Goal: Information Seeking & Learning: Check status

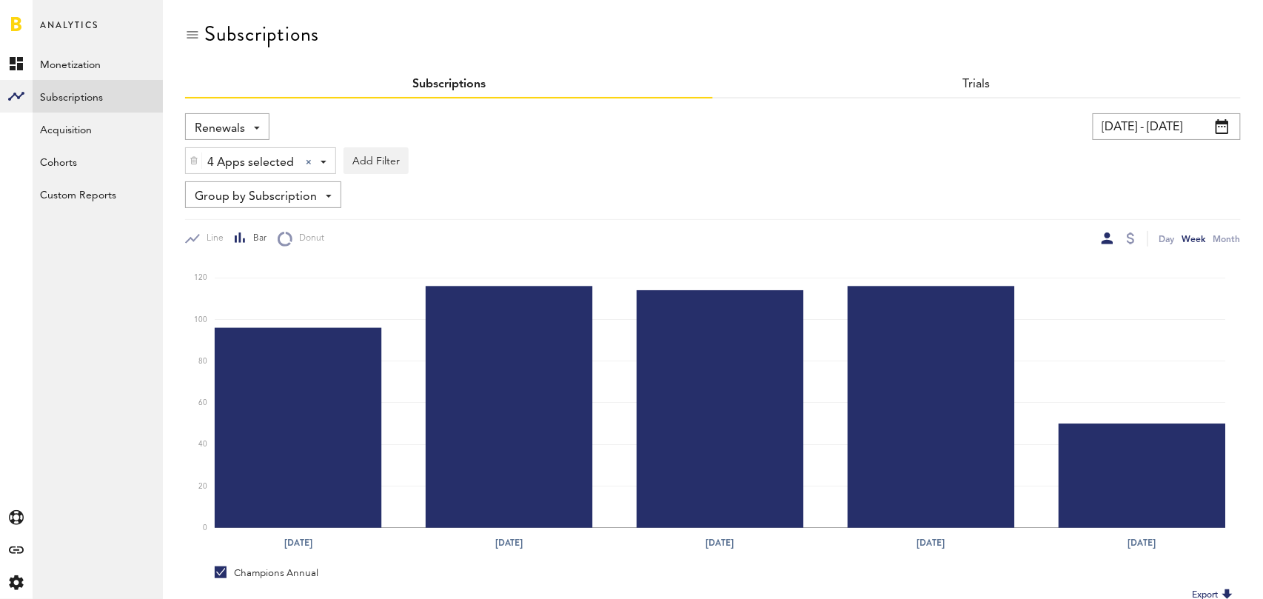
scroll to position [185, 0]
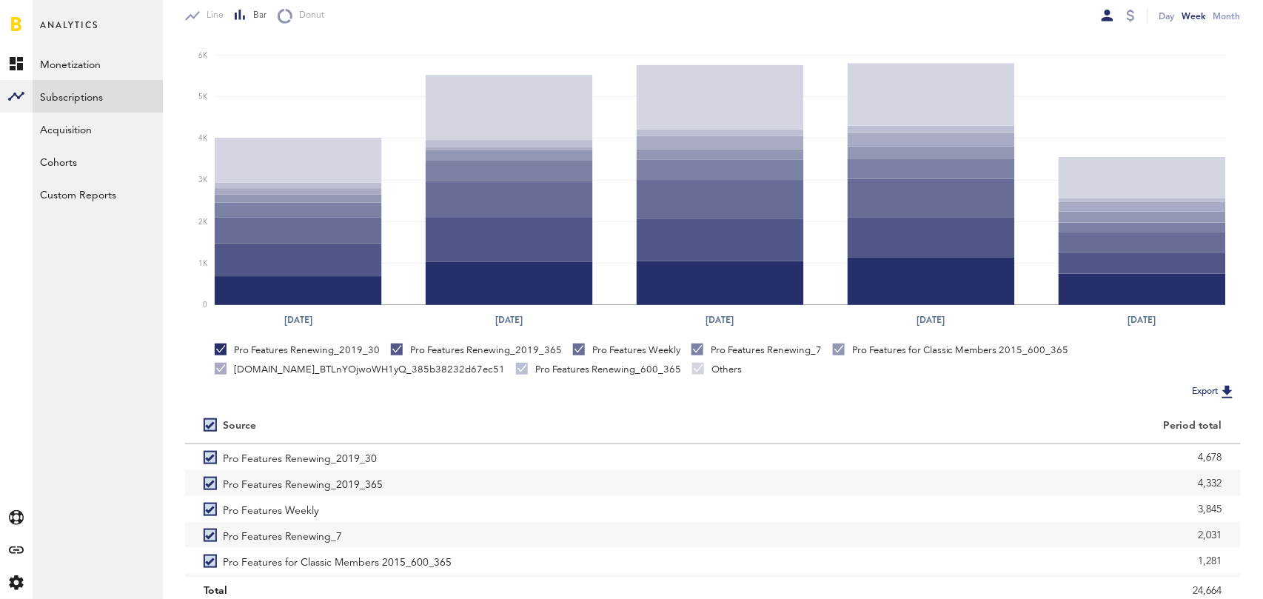
scroll to position [279, 0]
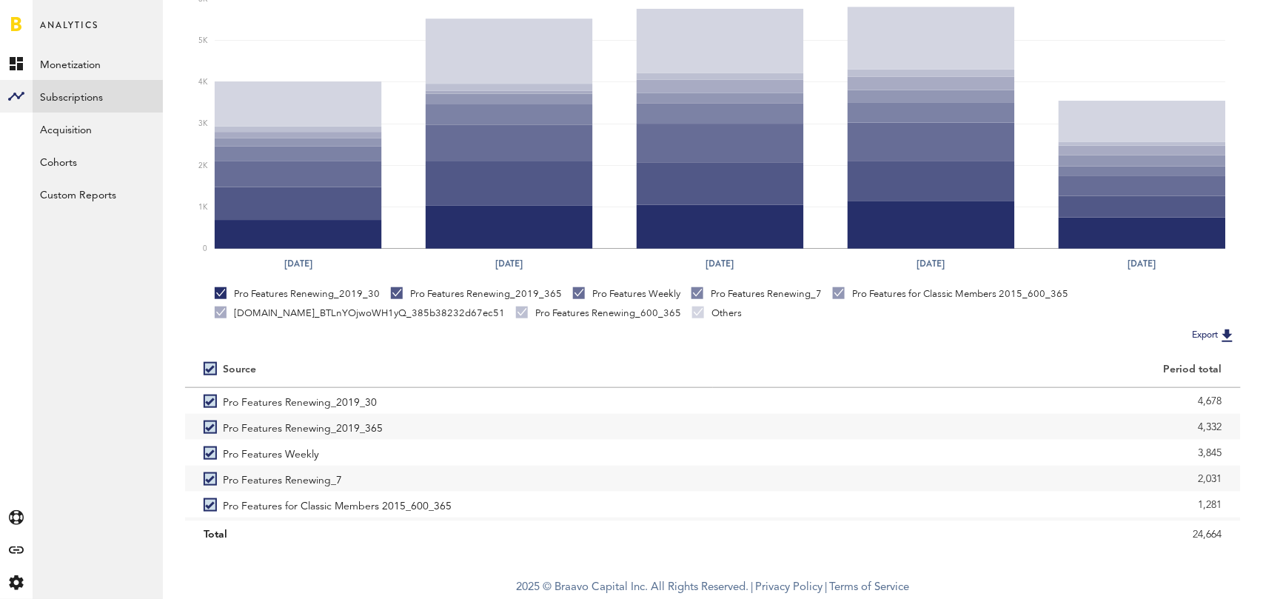
click at [209, 369] on label at bounding box center [213, 369] width 19 height 0
checkbox input "false"
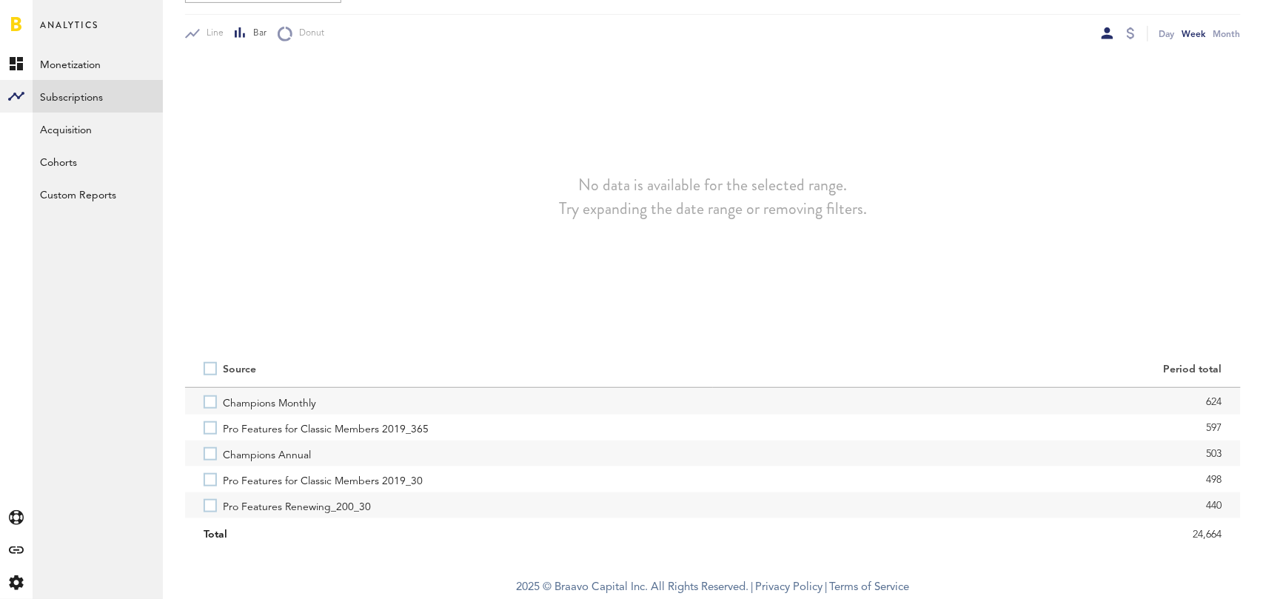
scroll to position [235, 0]
click at [212, 447] on label "Champions Annual" at bounding box center [449, 451] width 491 height 26
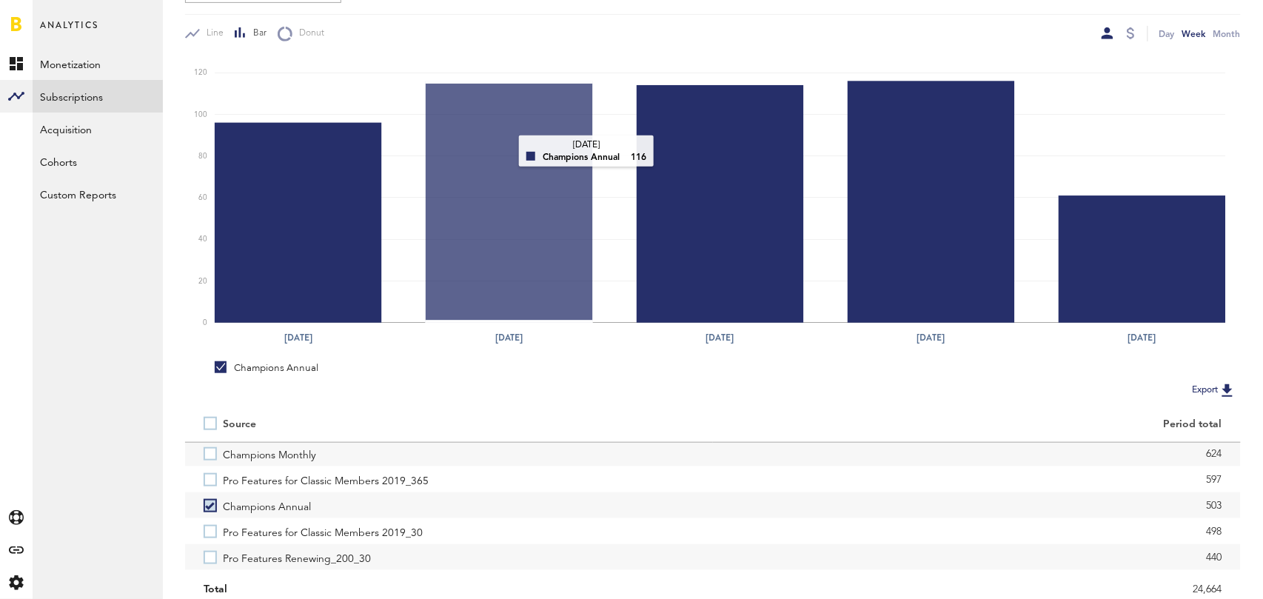
scroll to position [0, 0]
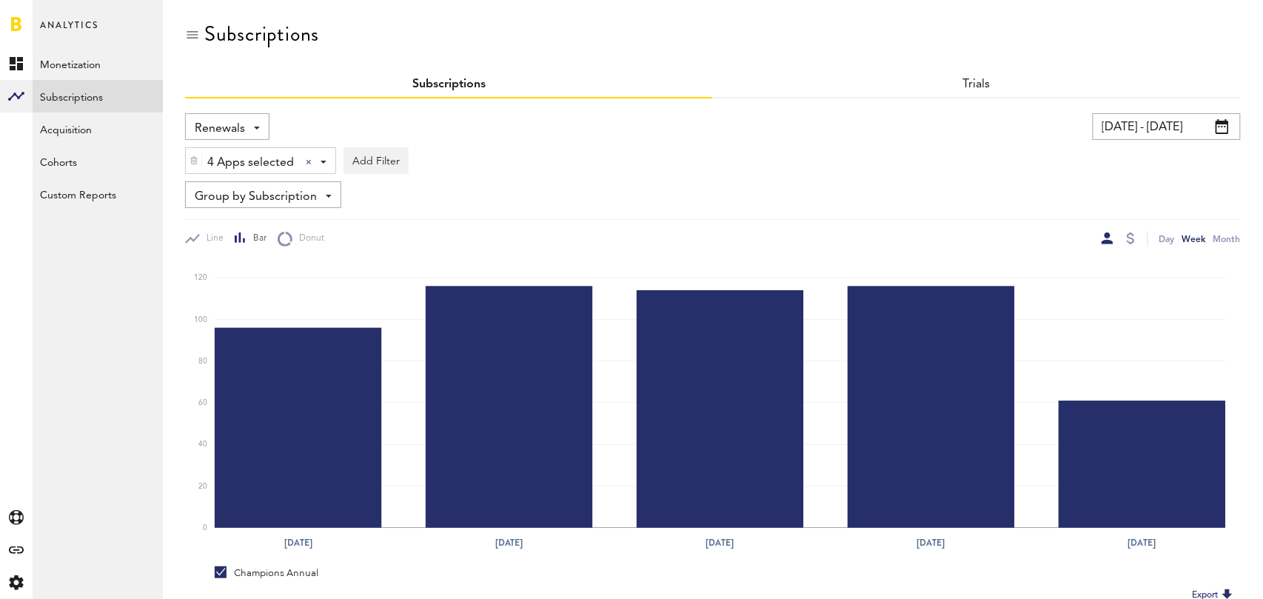
click at [238, 121] on span "Renewals" at bounding box center [220, 128] width 50 height 25
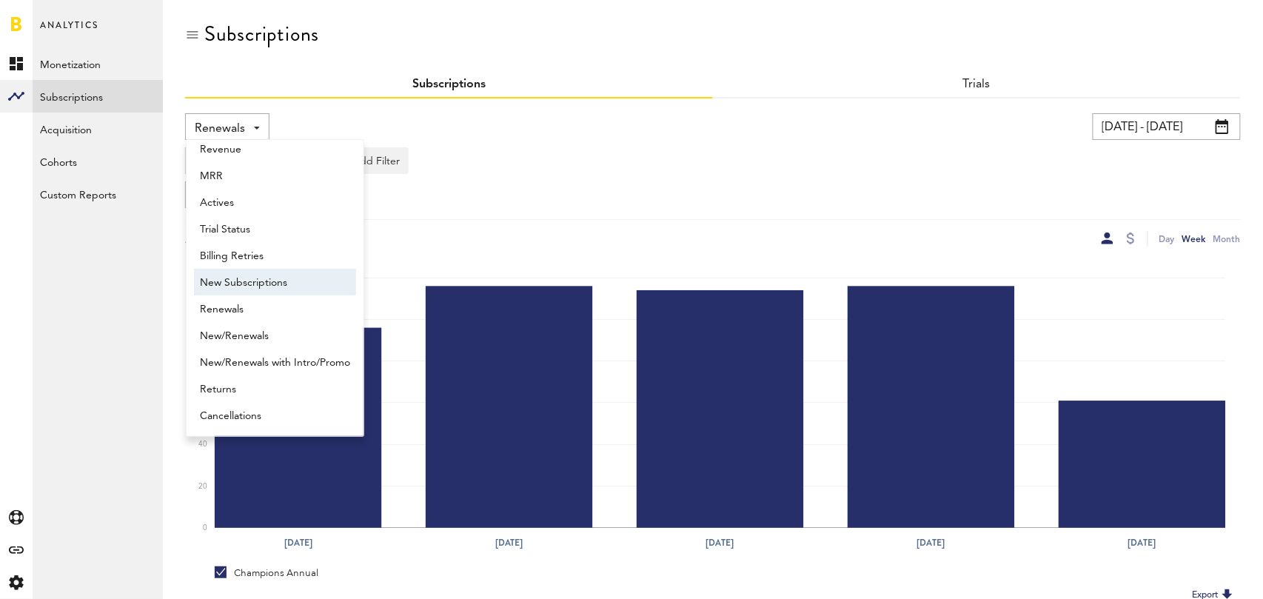
click at [246, 285] on span "New Subscriptions" at bounding box center [275, 282] width 150 height 25
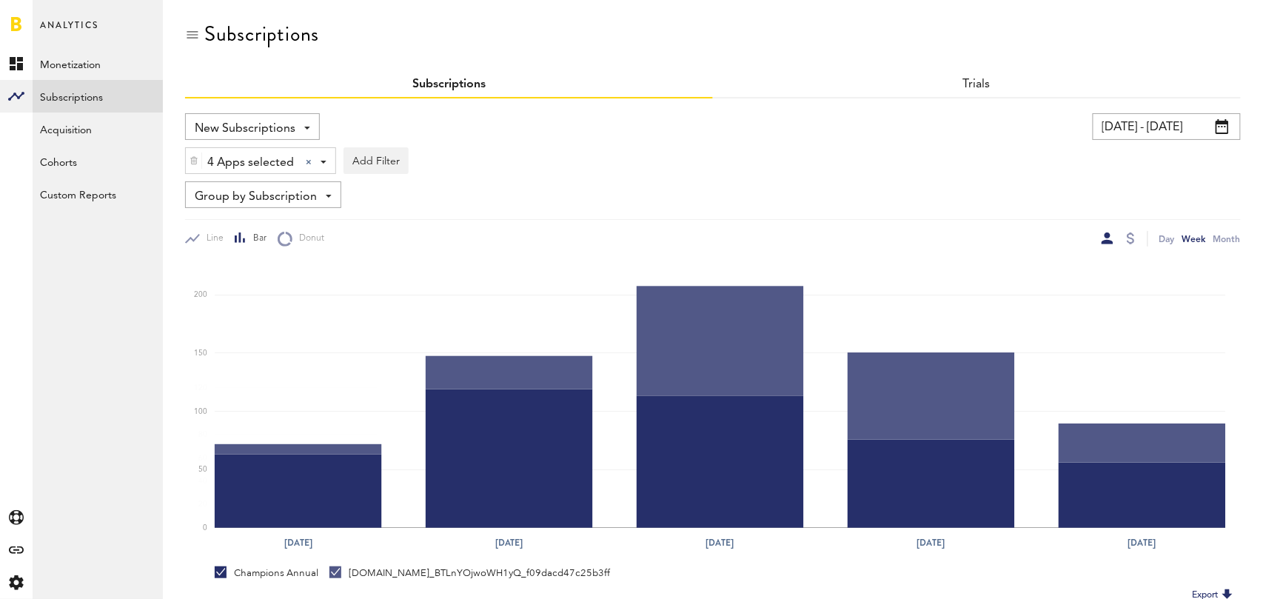
click at [284, 201] on span "Group by Subscription" at bounding box center [256, 196] width 122 height 25
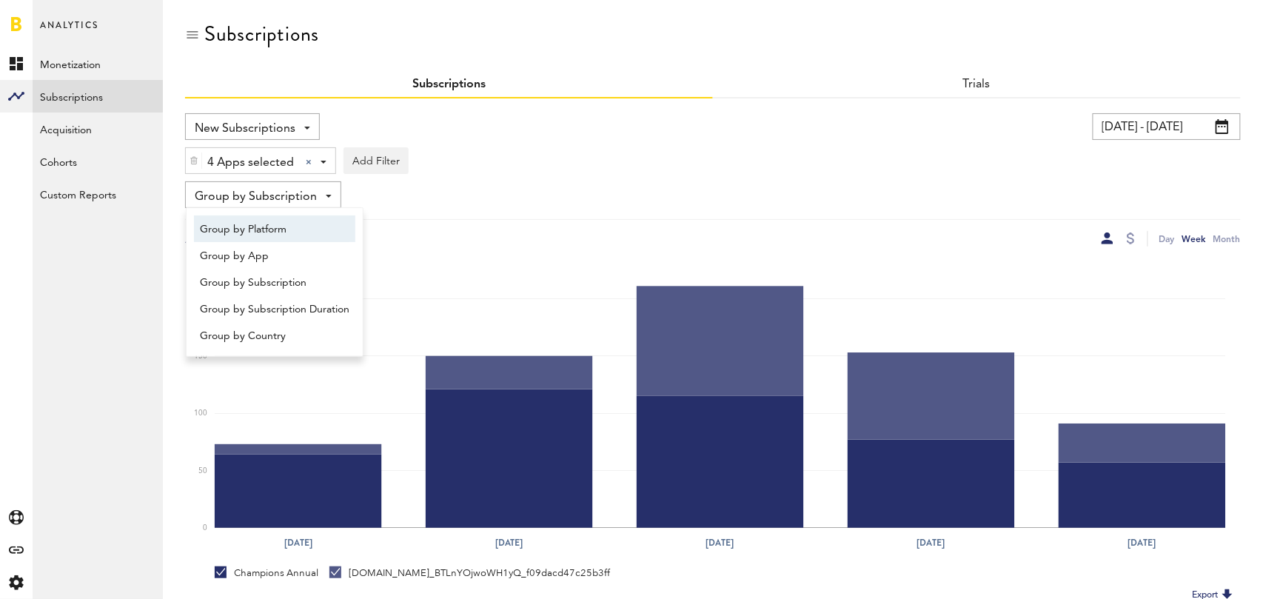
click at [286, 226] on span "Group by Platform" at bounding box center [275, 229] width 150 height 25
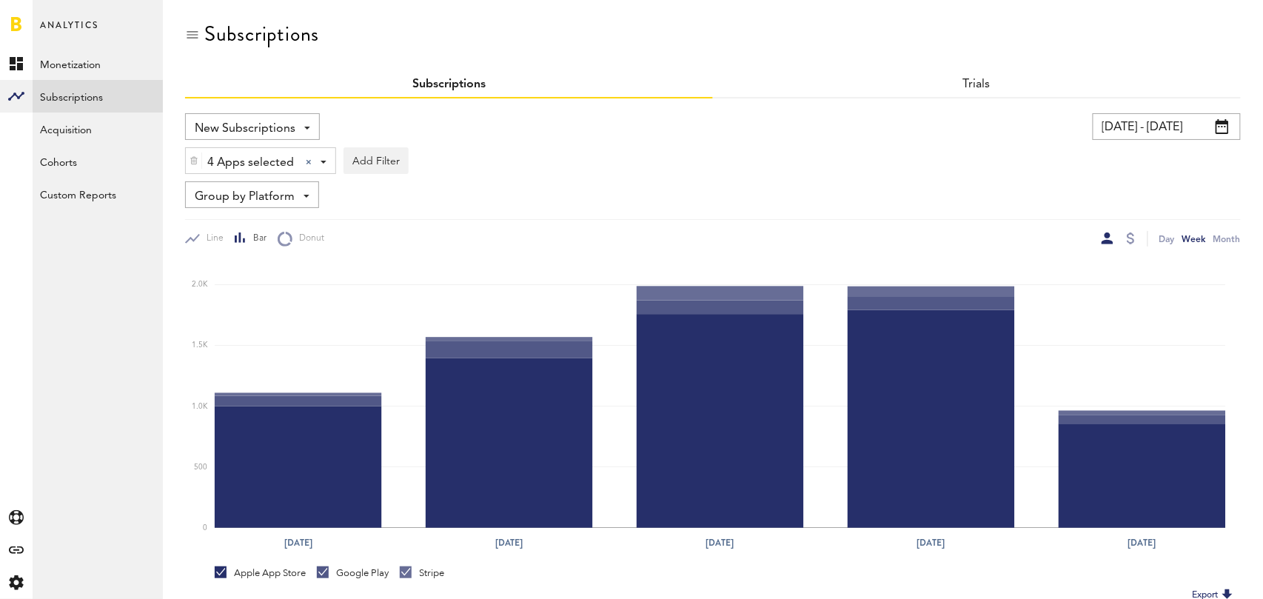
click at [1126, 231] on div at bounding box center [1131, 239] width 12 height 16
click at [1129, 236] on div at bounding box center [1131, 238] width 8 height 12
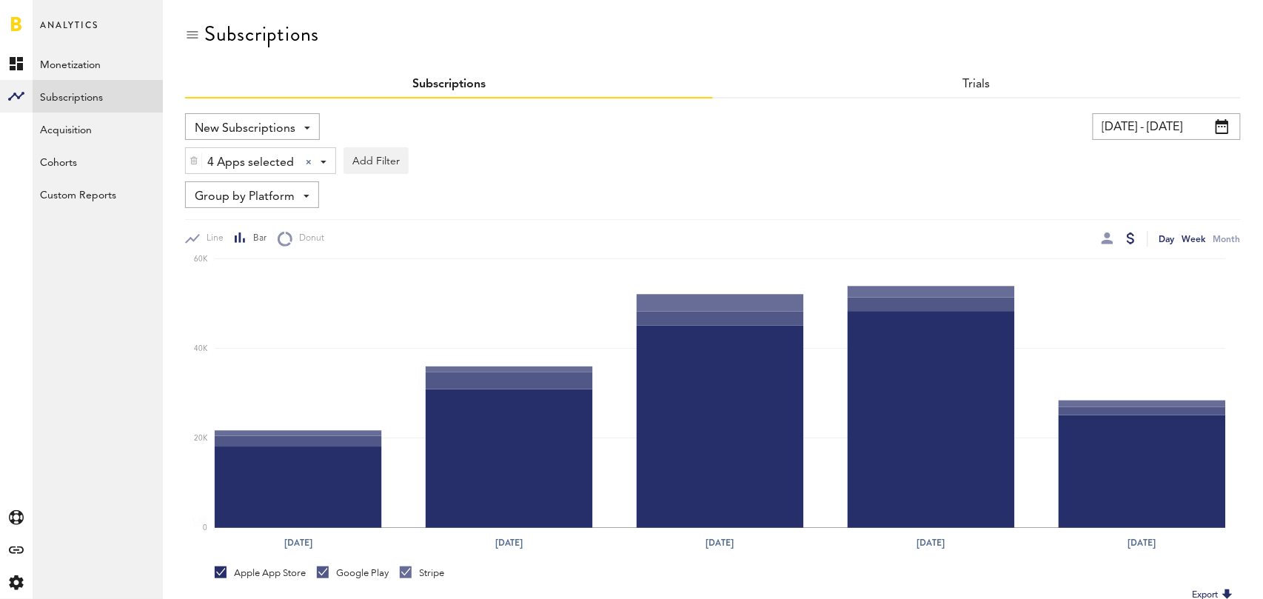
click at [1173, 240] on div "Day" at bounding box center [1167, 239] width 16 height 16
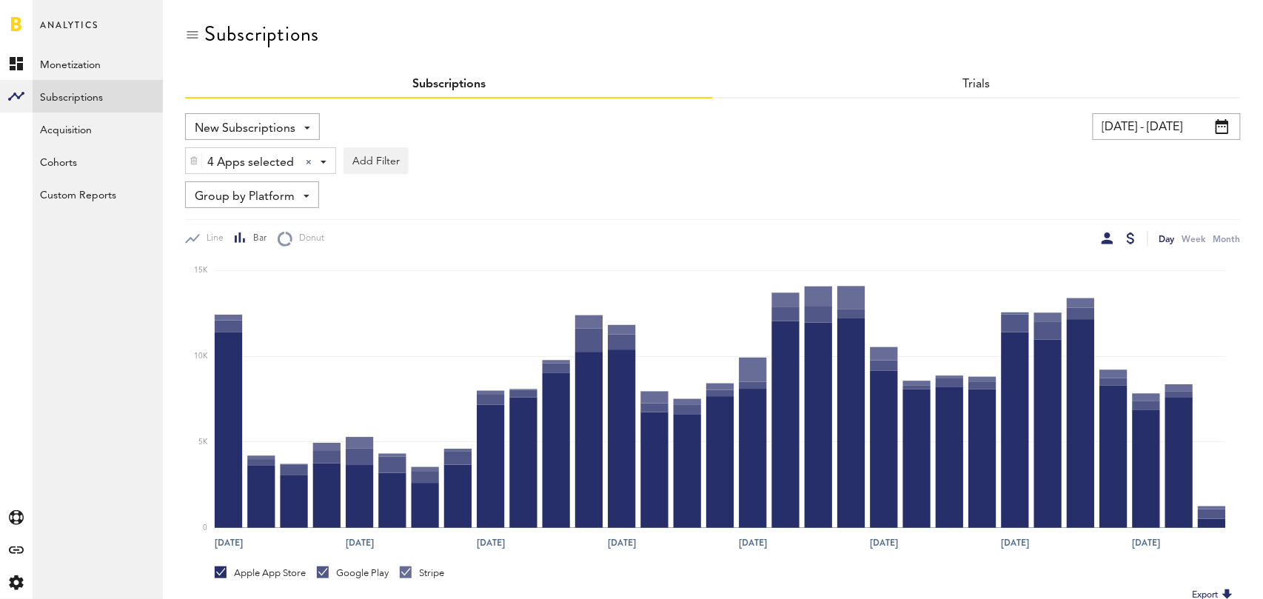
click at [1108, 240] on div at bounding box center [1108, 238] width 12 height 12
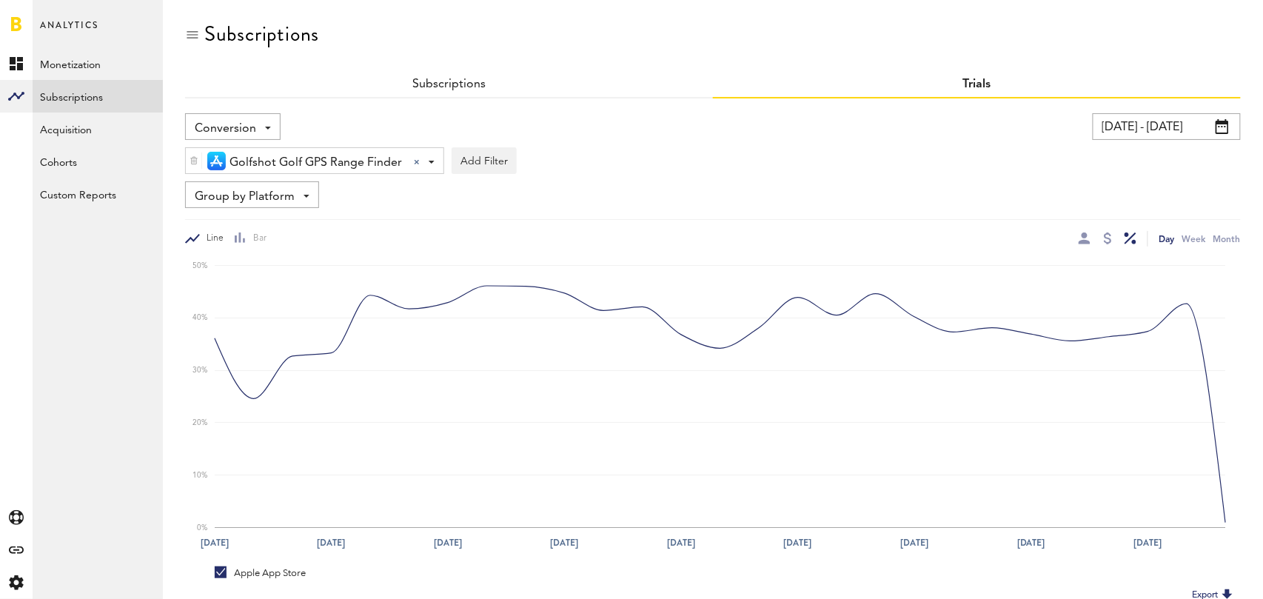
click at [1163, 136] on input "07/26/25 - 08/25/25" at bounding box center [1167, 126] width 148 height 27
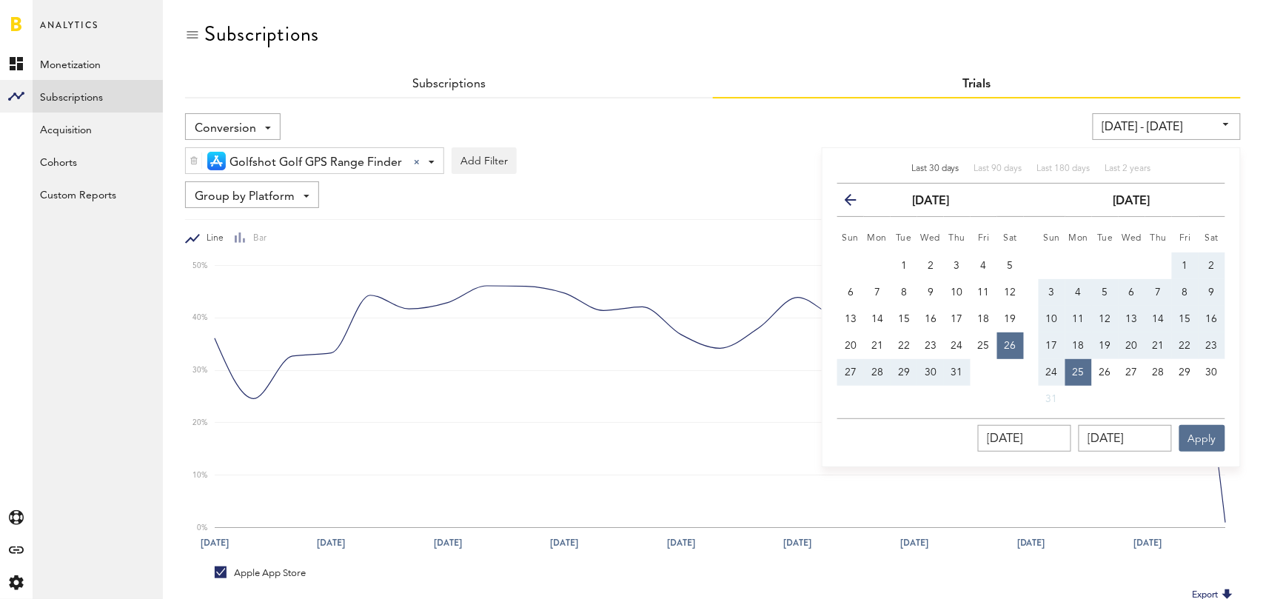
click at [945, 169] on span "Last 30 days" at bounding box center [935, 168] width 48 height 9
type input "07/30/25 - 08/29/25"
type input "07/30/2025"
type input "08/29/2025"
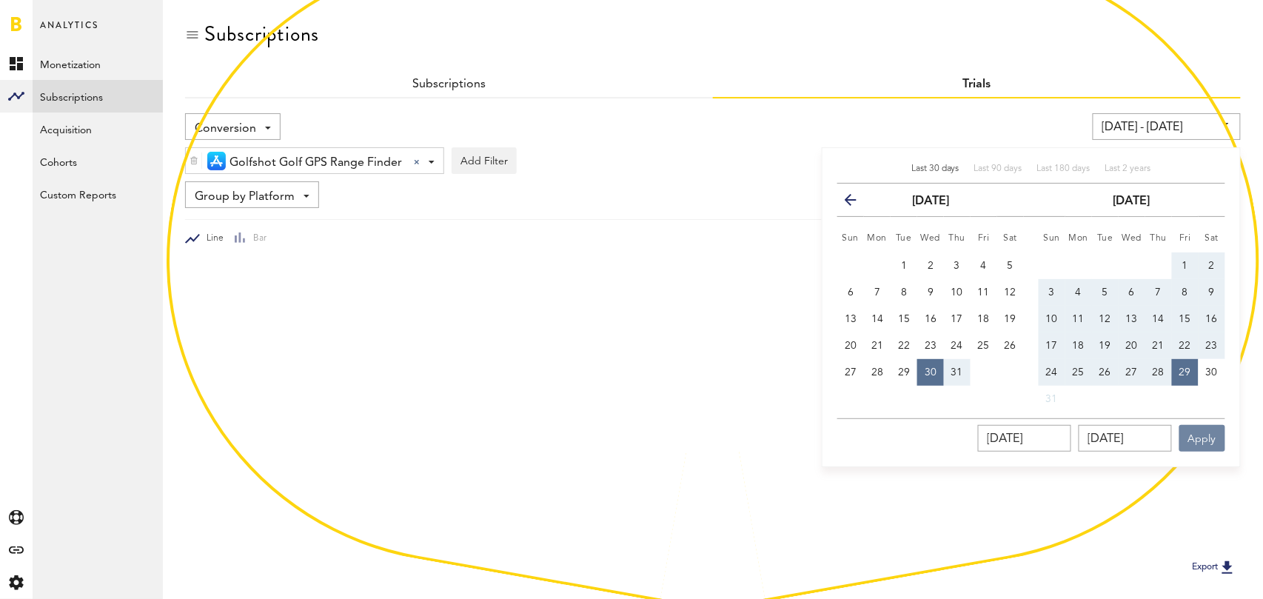
click at [1202, 440] on button "Apply" at bounding box center [1202, 438] width 46 height 27
